Goal: Browse casually: Explore the website without a specific task or goal

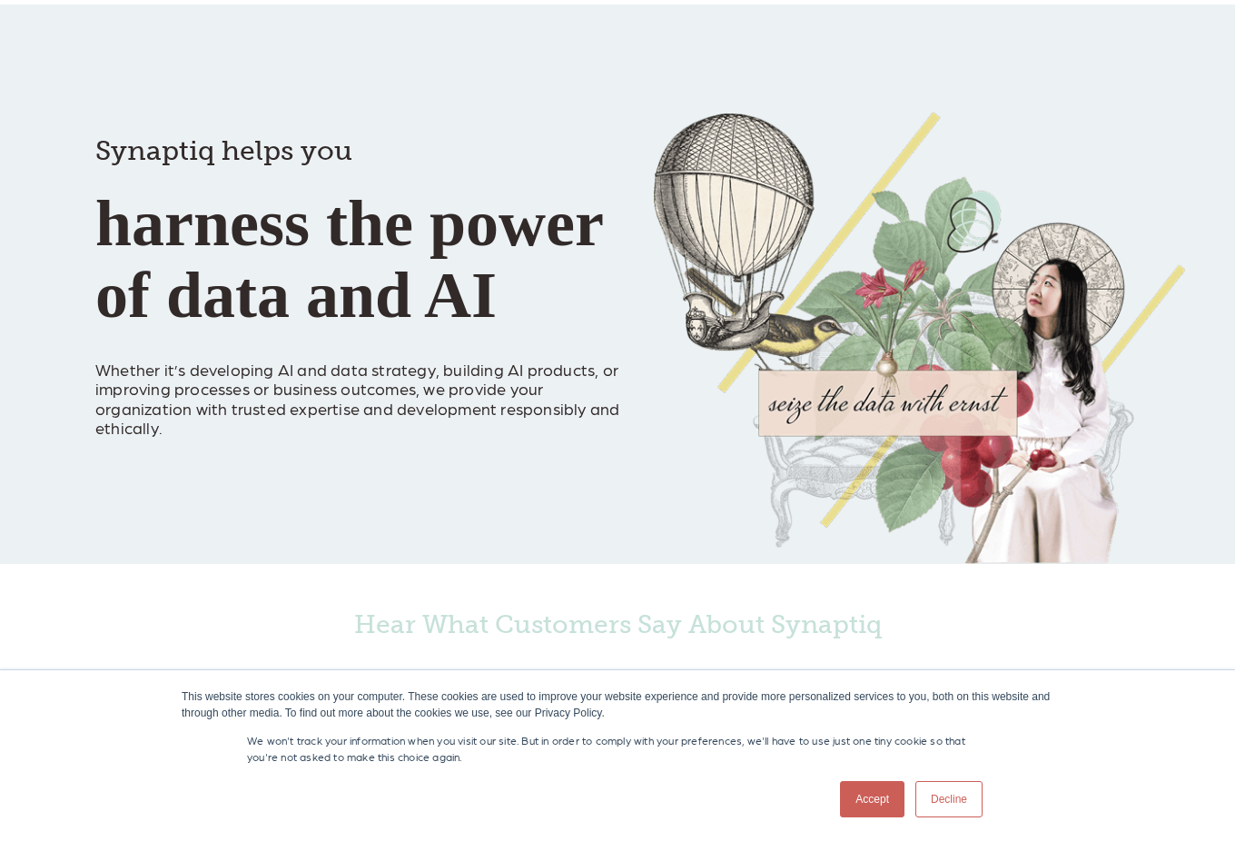
scroll to position [80, 0]
click at [853, 793] on link "Accept" at bounding box center [872, 799] width 64 height 36
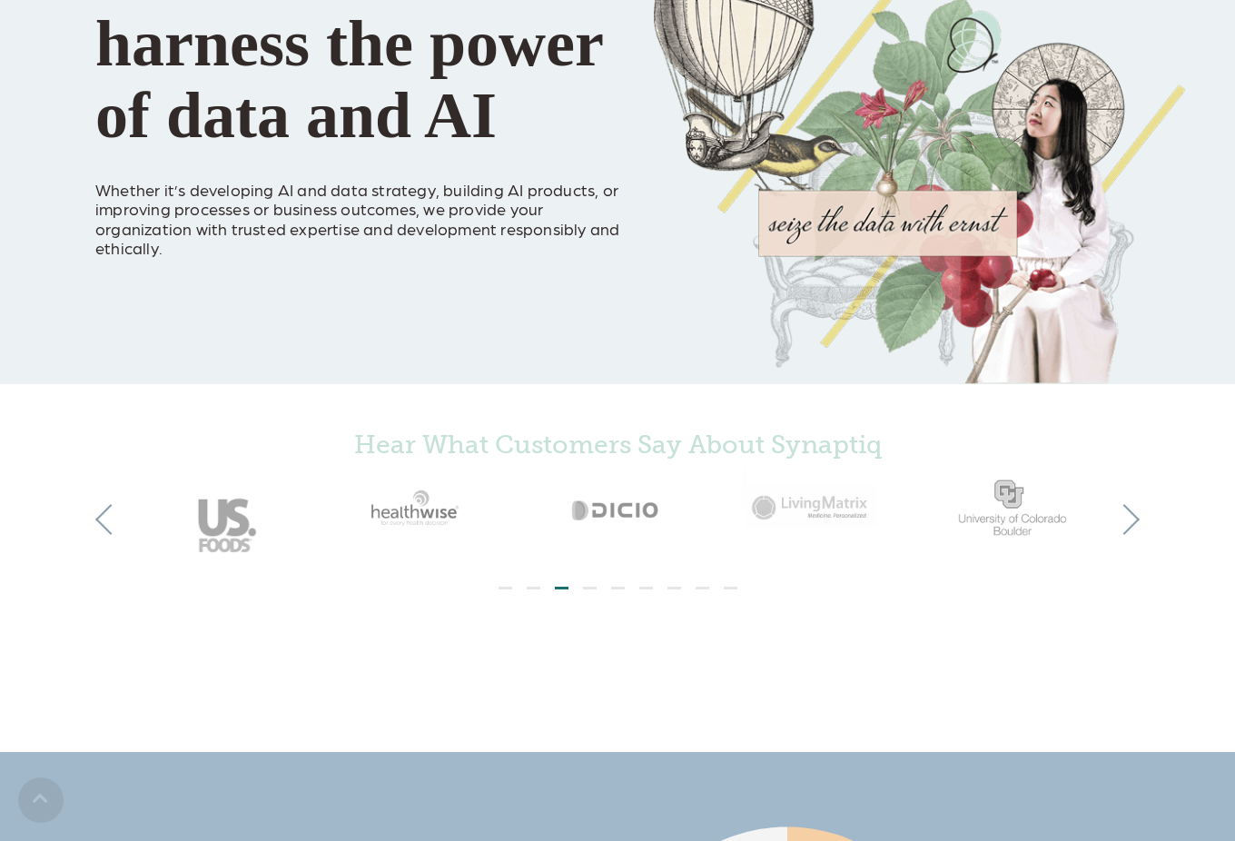
scroll to position [457, 0]
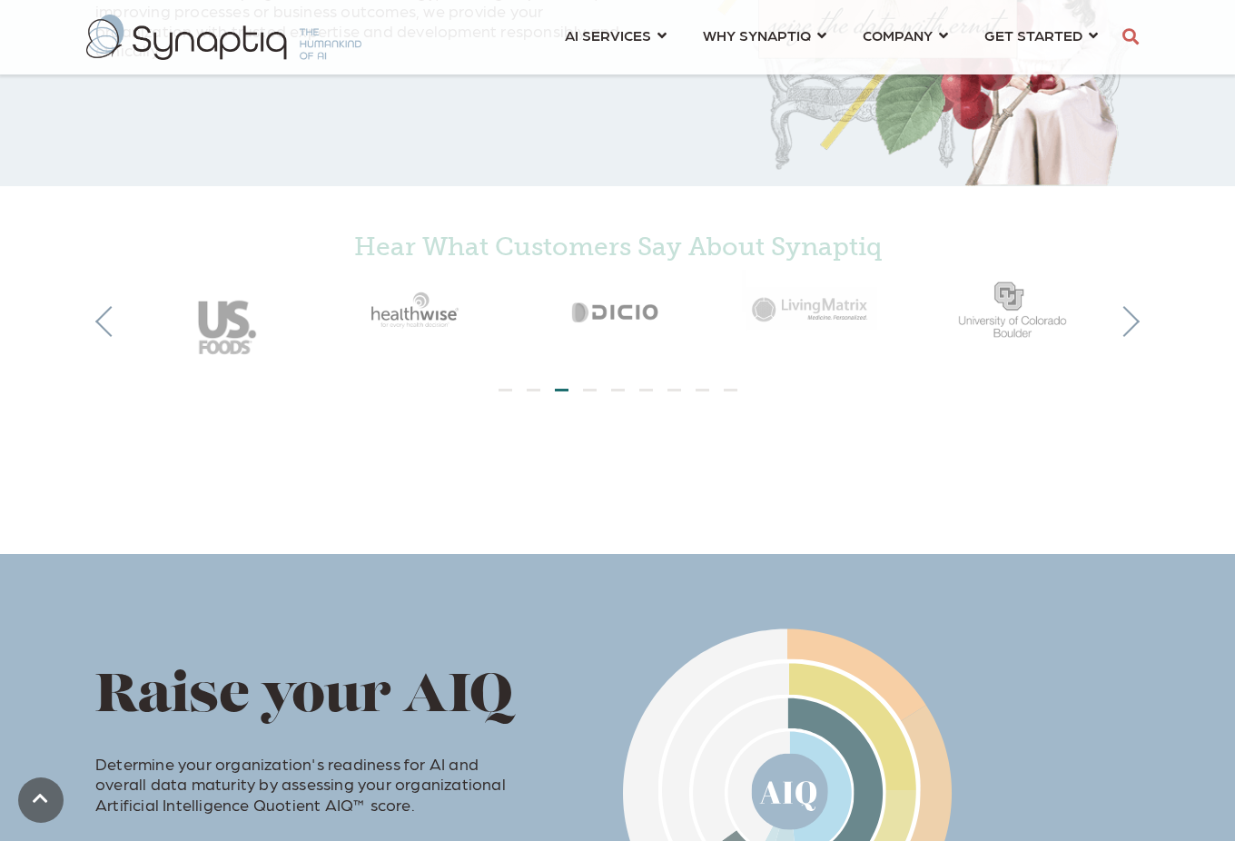
click at [588, 393] on ol at bounding box center [617, 386] width 981 height 16
click at [590, 391] on ol at bounding box center [617, 386] width 981 height 16
click at [591, 391] on li "Page dot 4" at bounding box center [590, 390] width 14 height 3
click at [608, 391] on ol at bounding box center [617, 386] width 981 height 16
click at [617, 391] on li "Page dot 5" at bounding box center [618, 390] width 14 height 3
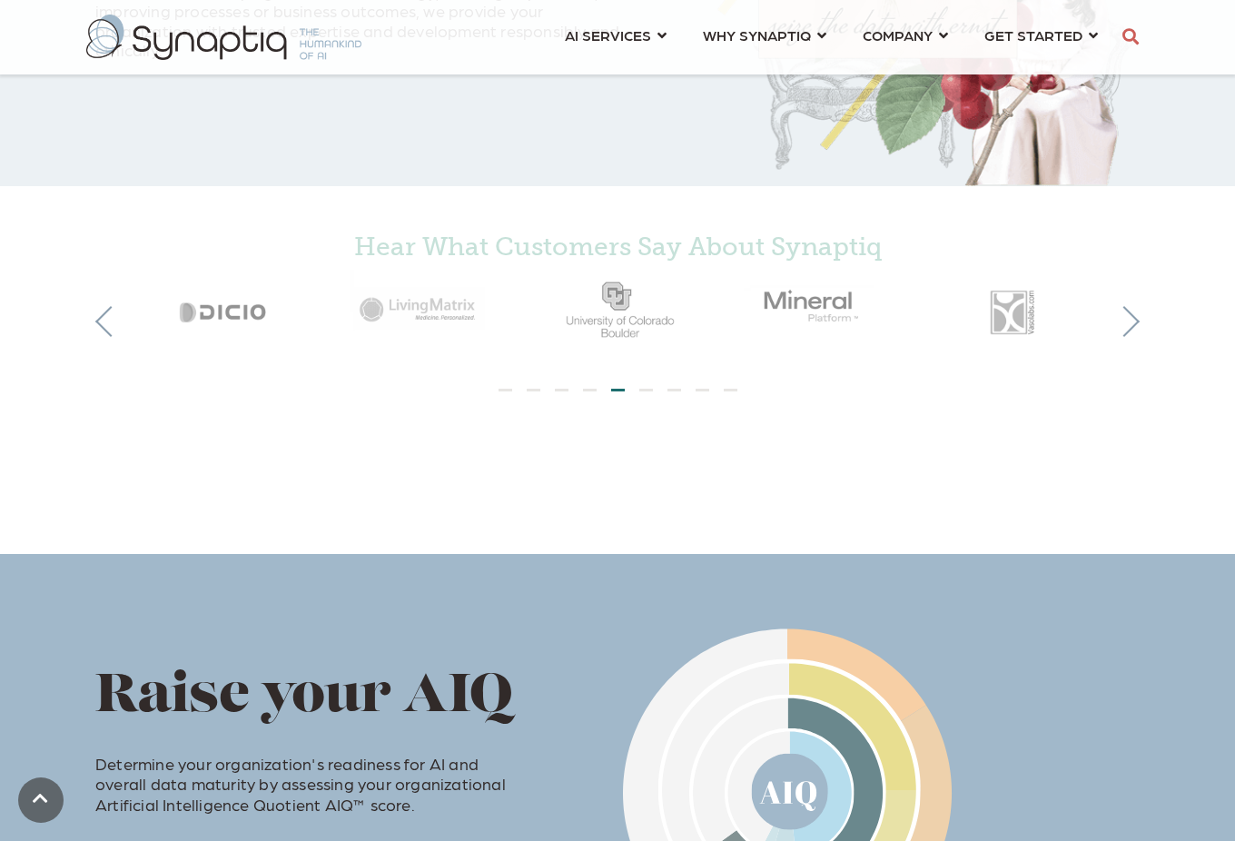
click at [640, 391] on li "Page dot 6" at bounding box center [646, 390] width 14 height 3
click at [675, 391] on li "Page dot 7" at bounding box center [675, 390] width 14 height 3
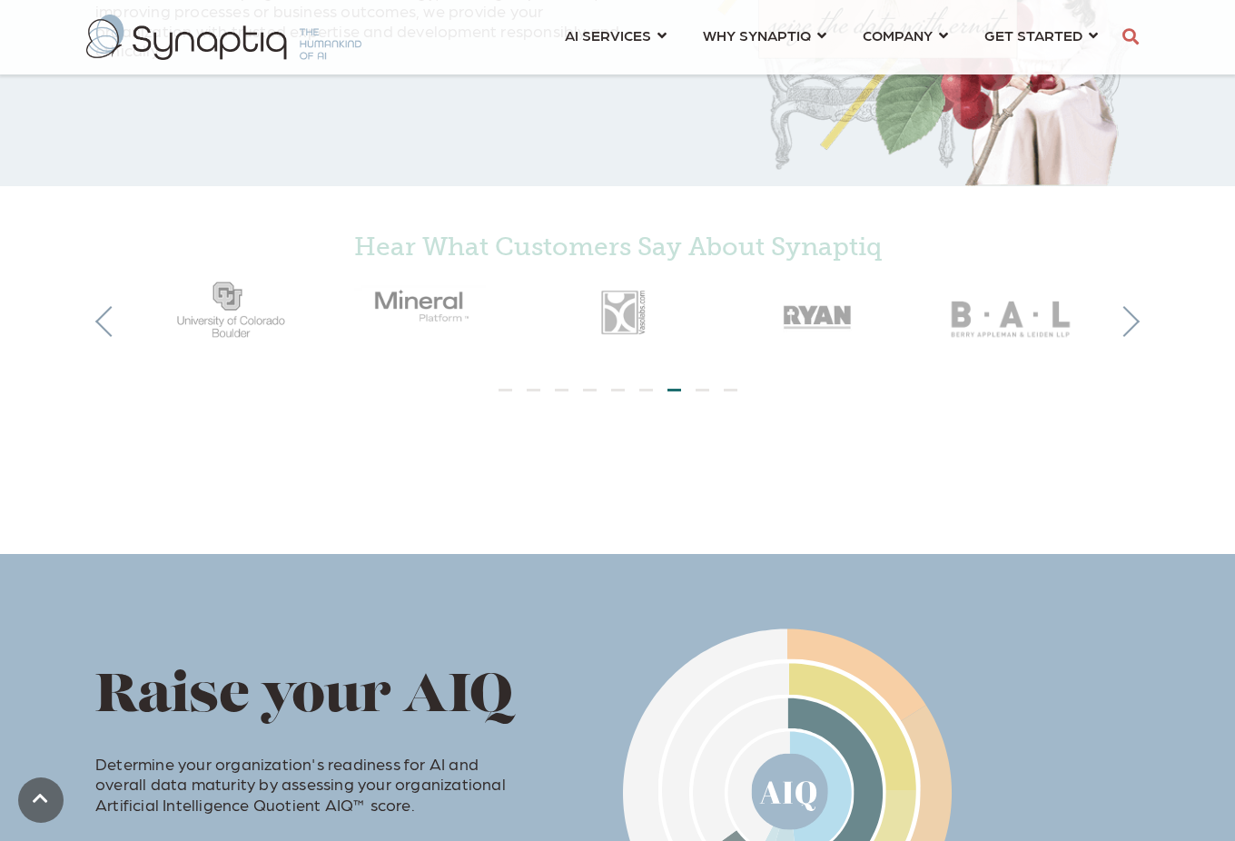
click at [705, 391] on li "Page dot 8" at bounding box center [703, 390] width 14 height 3
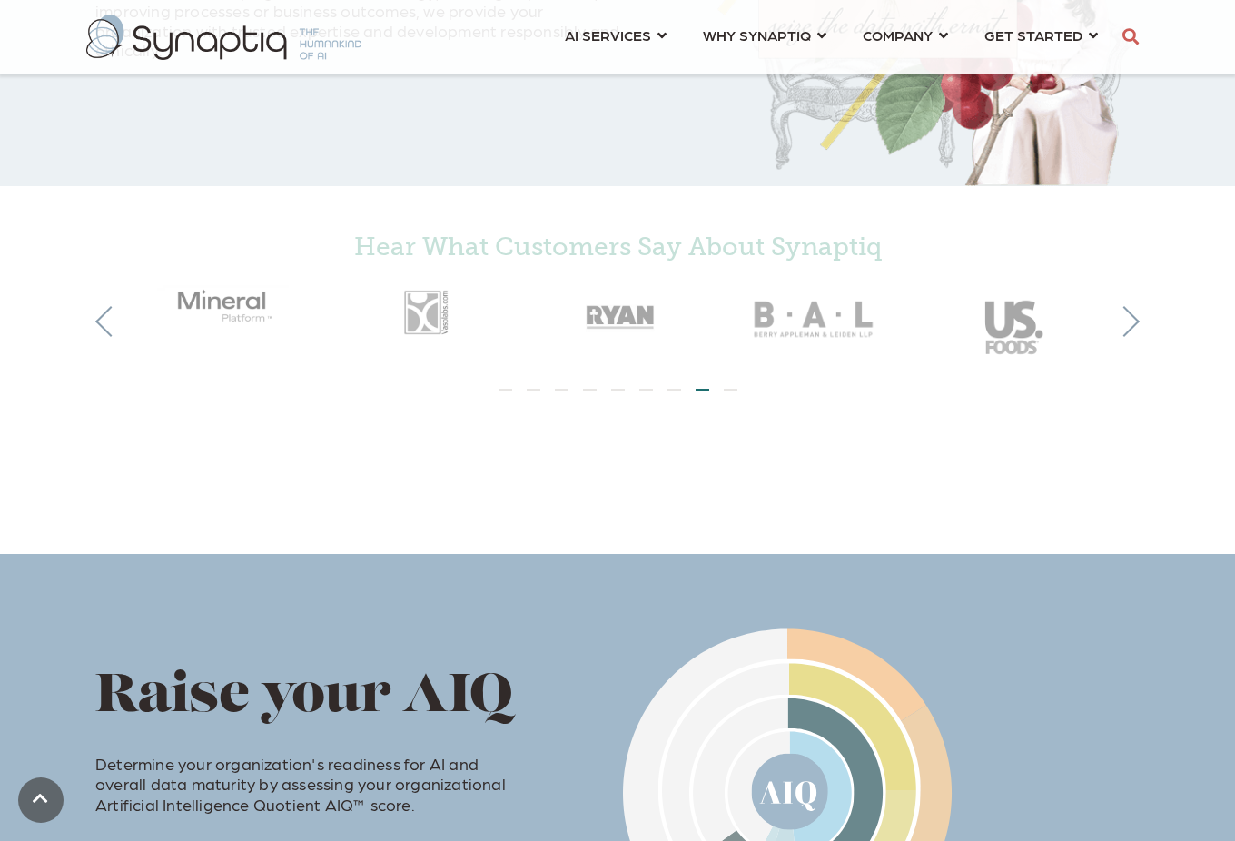
click at [732, 390] on li "Page dot 9" at bounding box center [731, 390] width 14 height 3
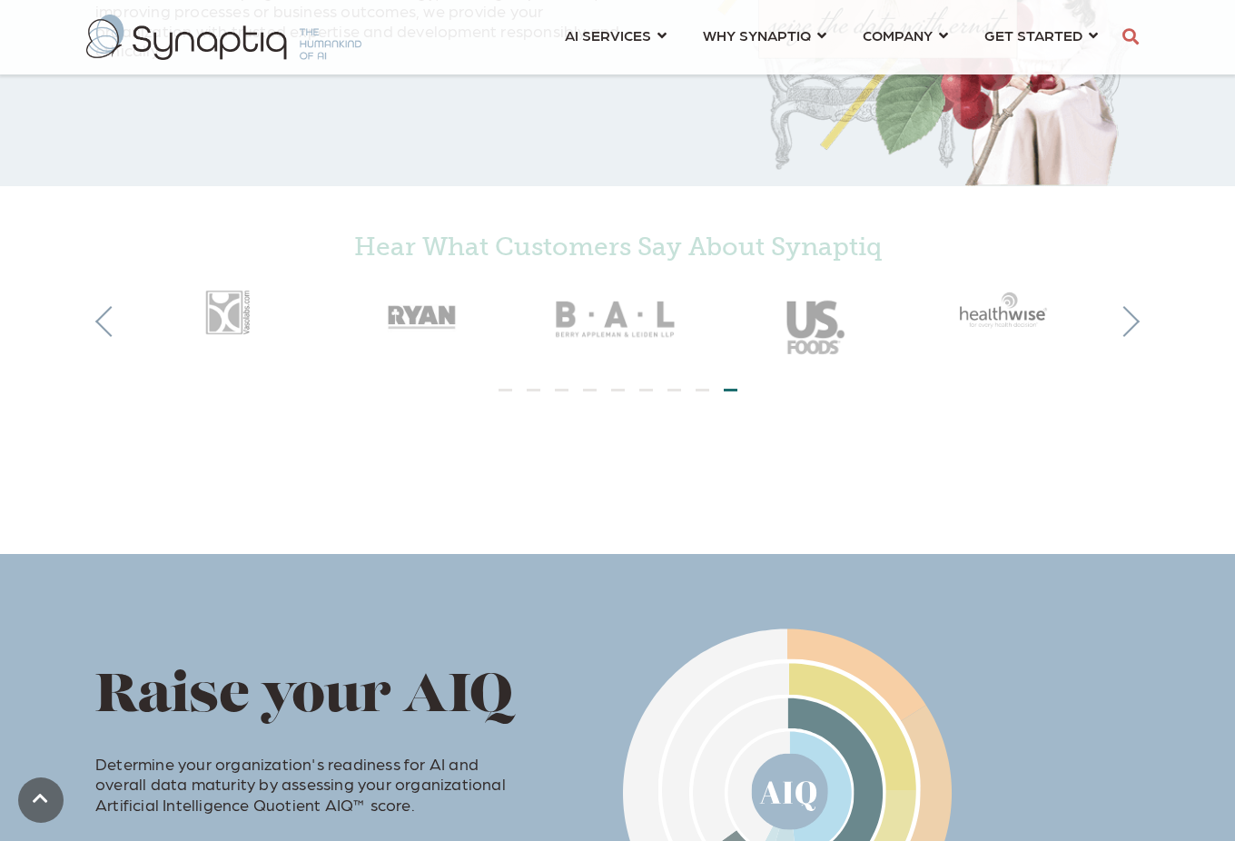
click at [507, 389] on li "Page dot 1" at bounding box center [506, 390] width 14 height 3
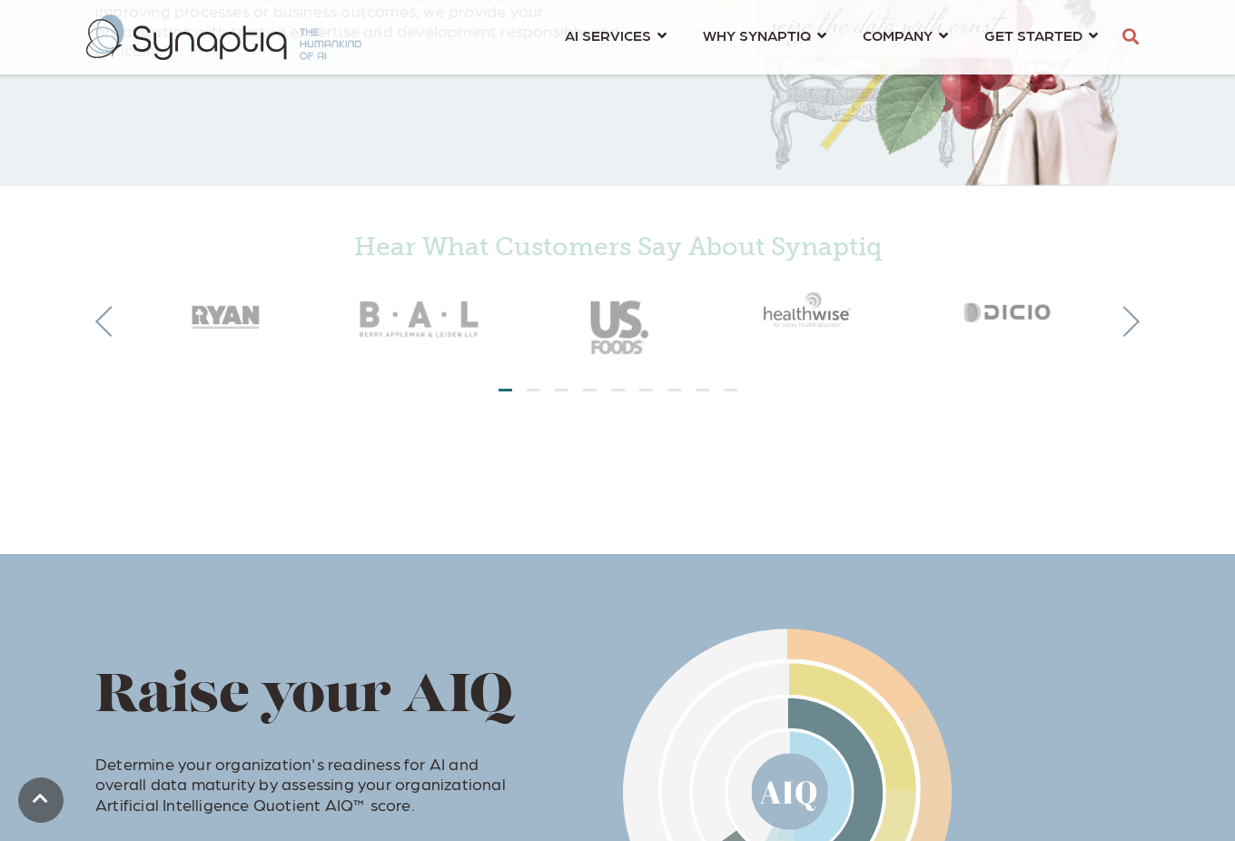
click at [535, 391] on li "Page dot 2" at bounding box center [534, 390] width 14 height 3
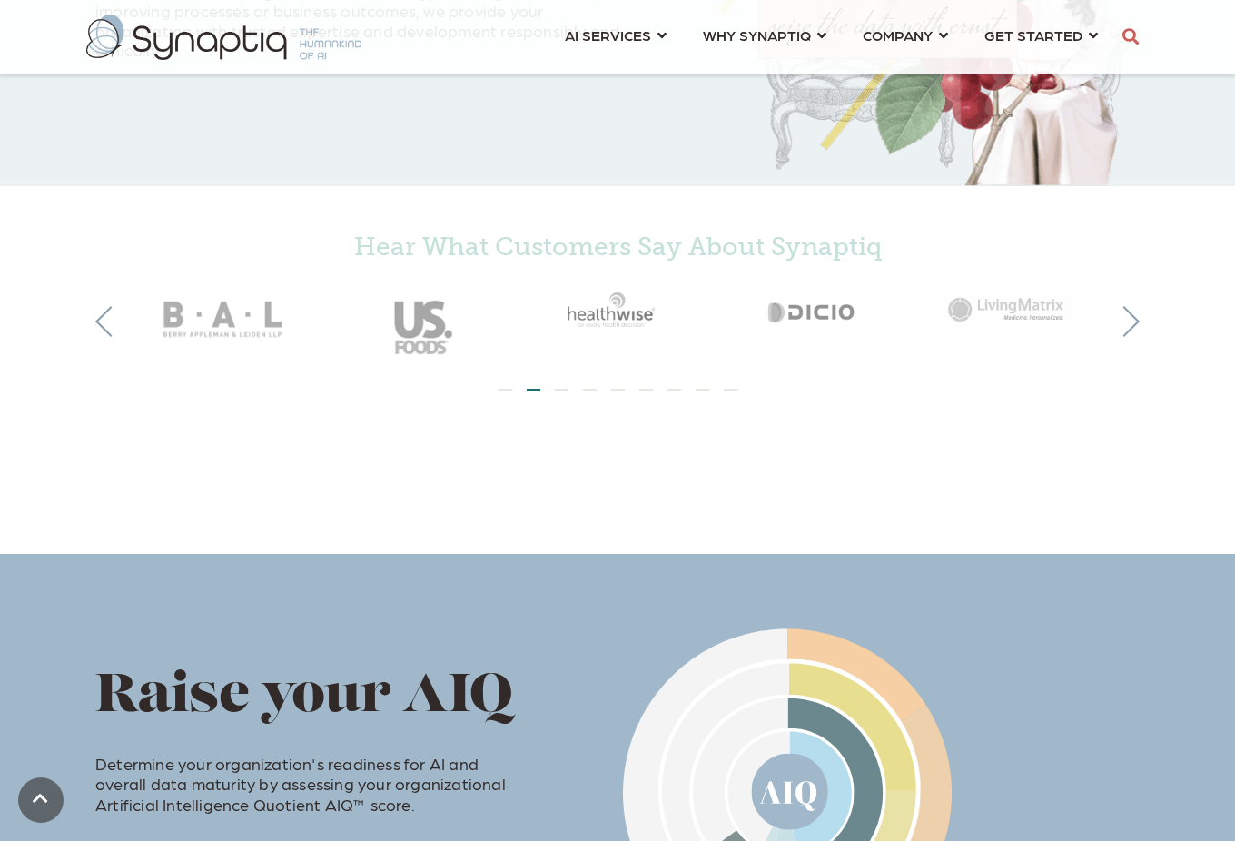
click at [643, 390] on li "Page dot 6" at bounding box center [646, 390] width 14 height 3
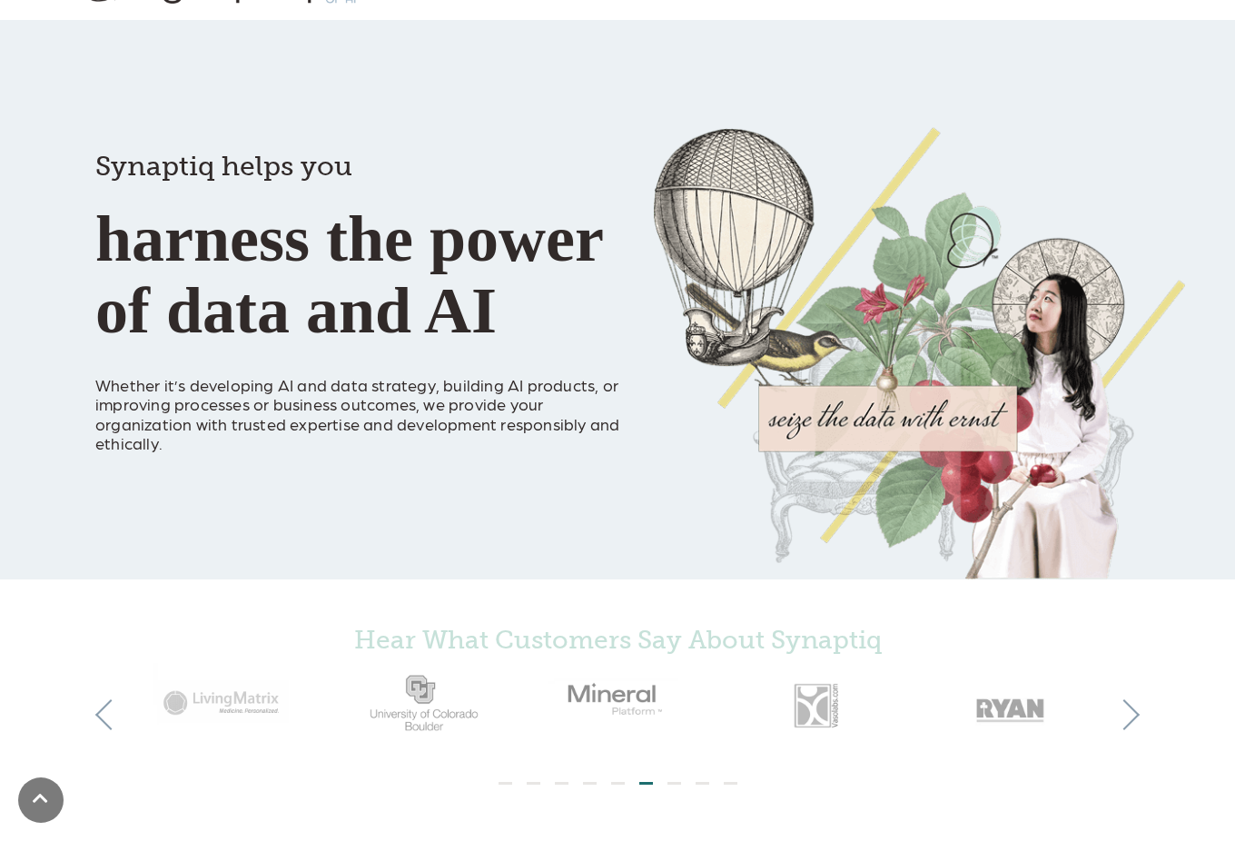
scroll to position [0, 0]
